Goal: Task Accomplishment & Management: Manage account settings

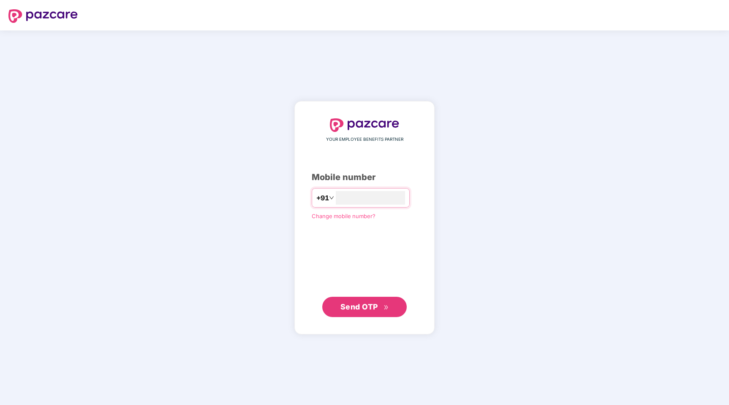
type input "**********"
click at [363, 302] on span "Send OTP" at bounding box center [359, 306] width 38 height 9
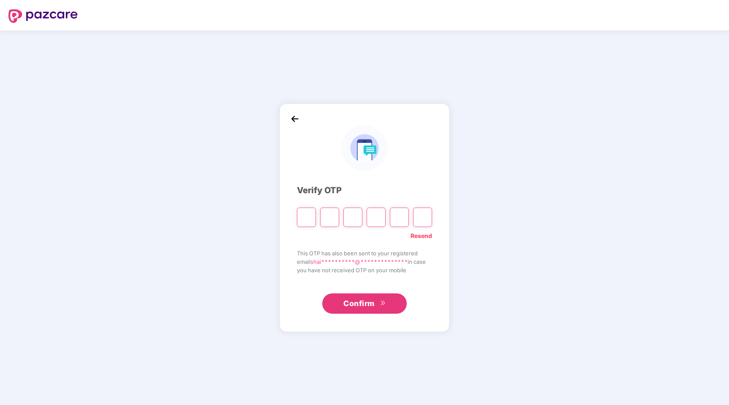
type input "*"
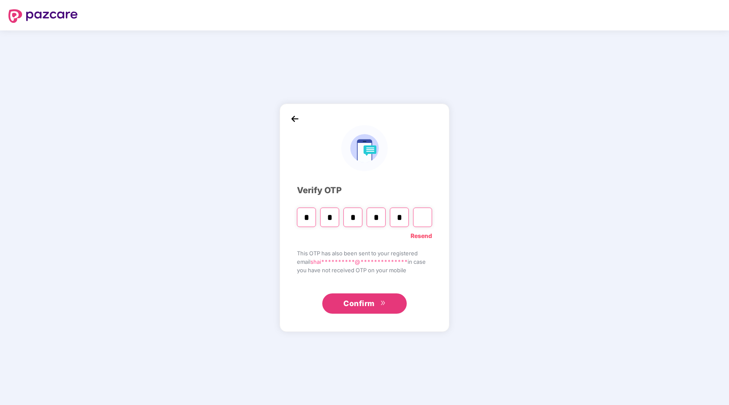
type input "*"
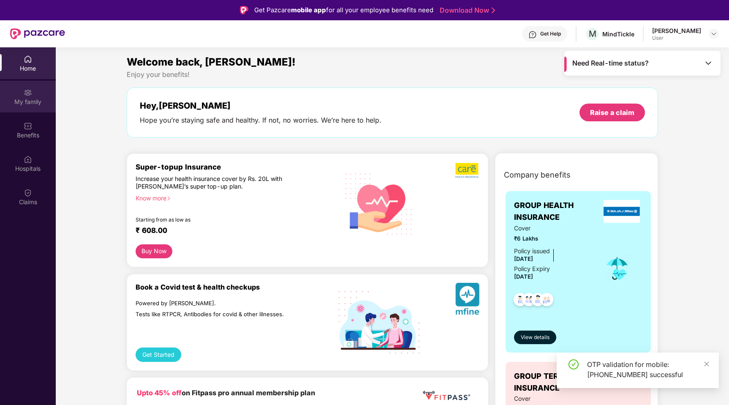
click at [36, 106] on div "My family" at bounding box center [28, 97] width 56 height 32
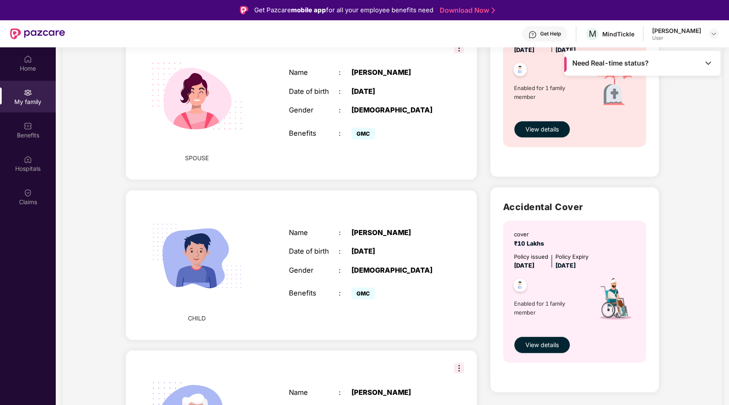
scroll to position [576, 0]
